Goal: Task Accomplishment & Management: Manage account settings

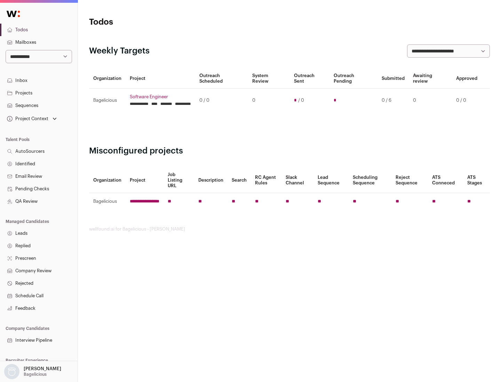
click at [39, 93] on link "Projects" at bounding box center [39, 93] width 78 height 13
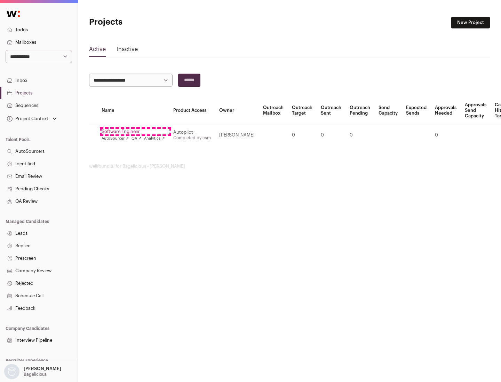
click at [135, 132] on link "Software Engineer" at bounding box center [133, 132] width 63 height 6
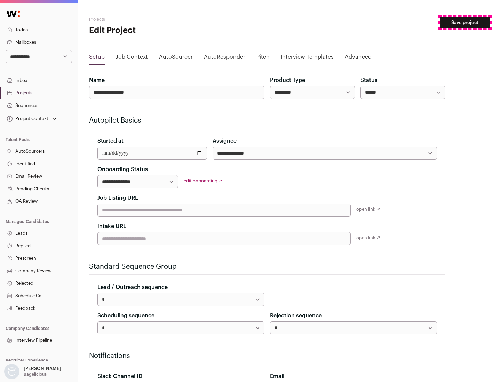
click at [464, 23] on button "Save project" at bounding box center [464, 23] width 50 height 12
